Goal: Task Accomplishment & Management: Manage account settings

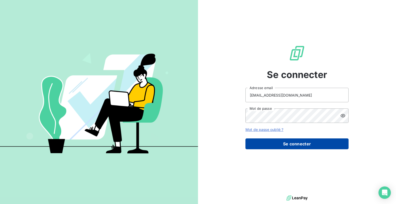
click at [295, 144] on button "Se connecter" at bounding box center [296, 143] width 103 height 11
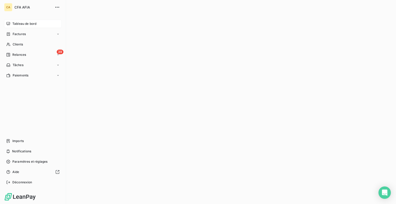
click at [27, 23] on span "Tableau de bord" at bounding box center [24, 23] width 24 height 5
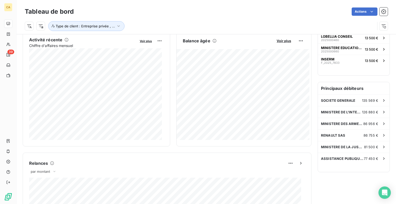
scroll to position [129, 0]
